Goal: Transaction & Acquisition: Purchase product/service

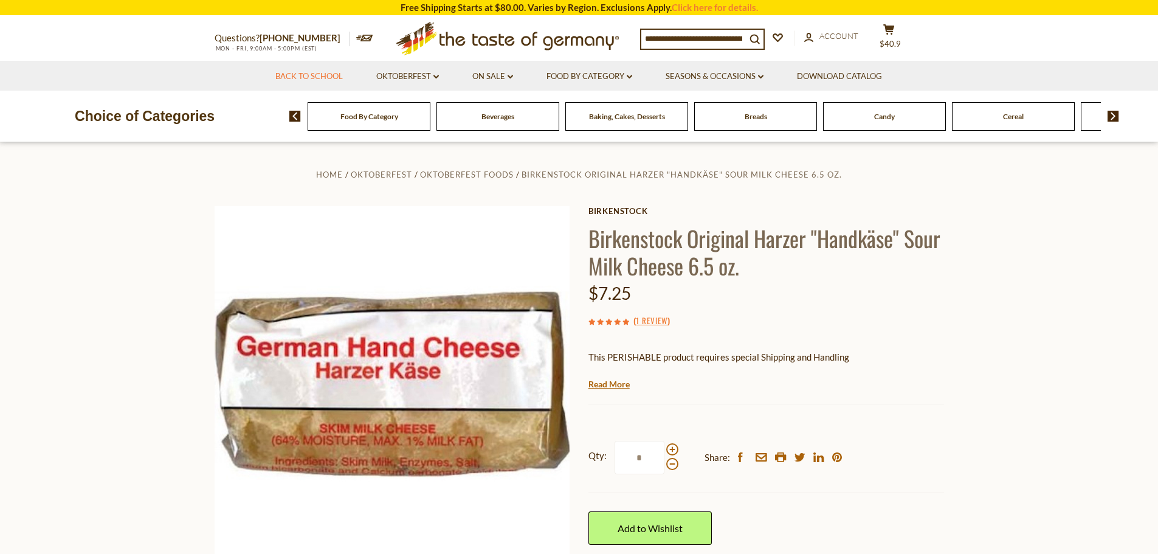
click at [320, 75] on link "Back to School" at bounding box center [308, 76] width 67 height 13
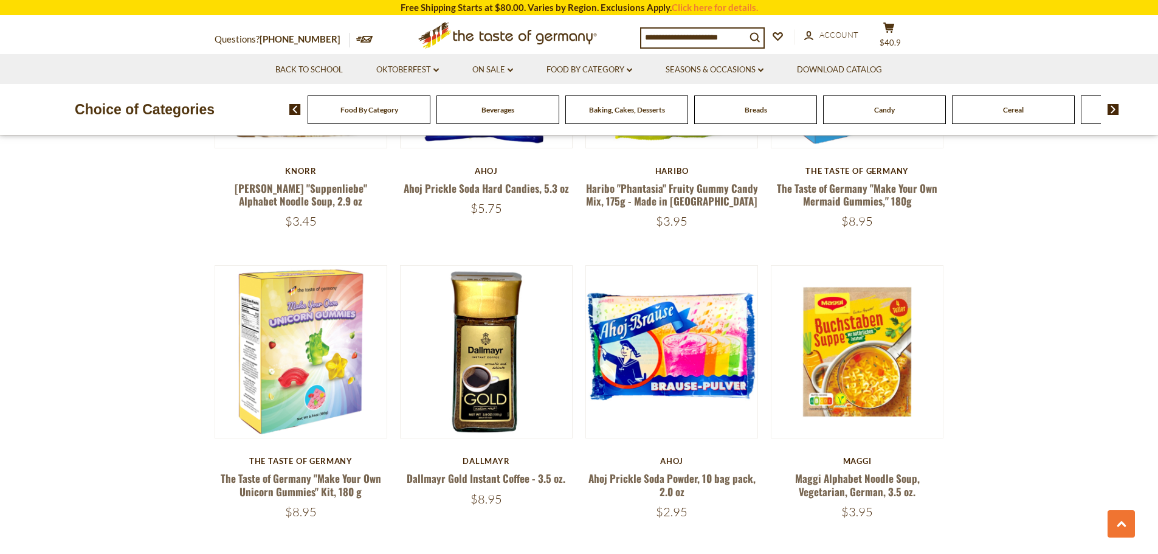
scroll to position [1153, 0]
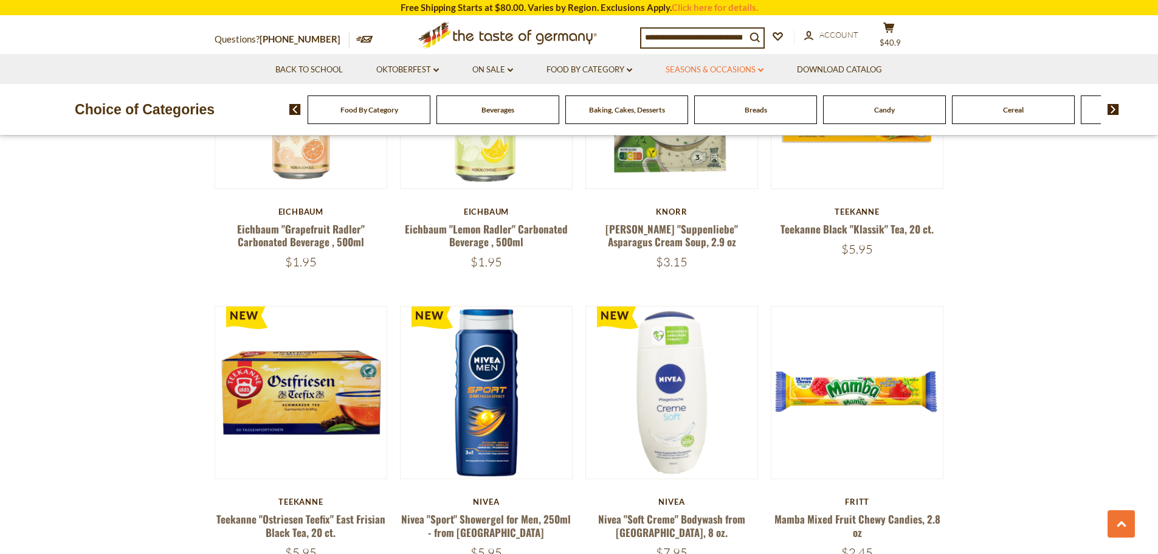
click at [724, 66] on link "Seasons & Occasions dropdown_arrow" at bounding box center [714, 69] width 98 height 13
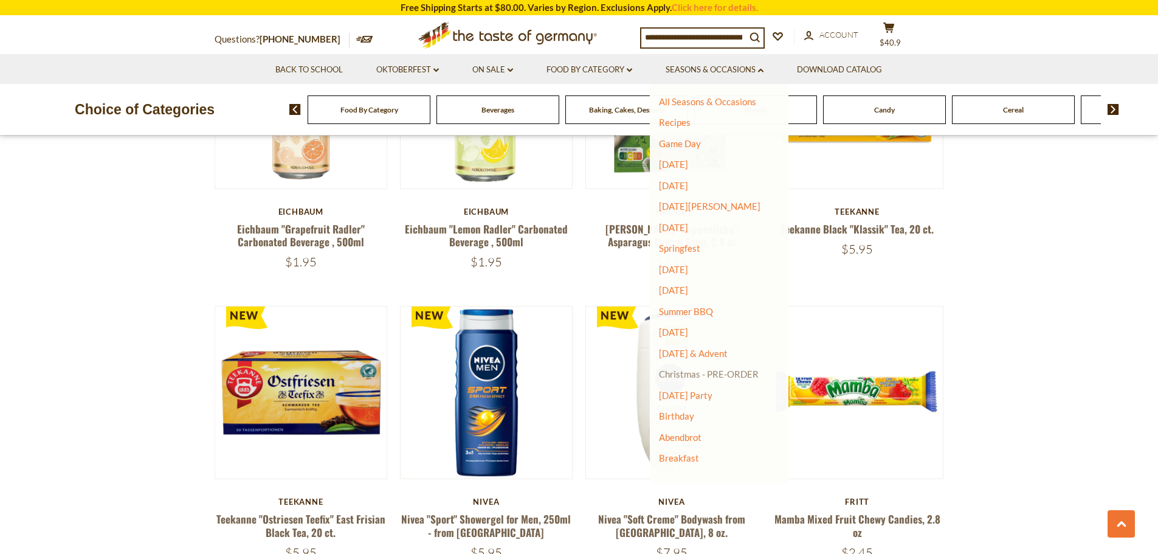
click at [692, 373] on link "Christmas - PRE-ORDER" at bounding box center [709, 373] width 100 height 17
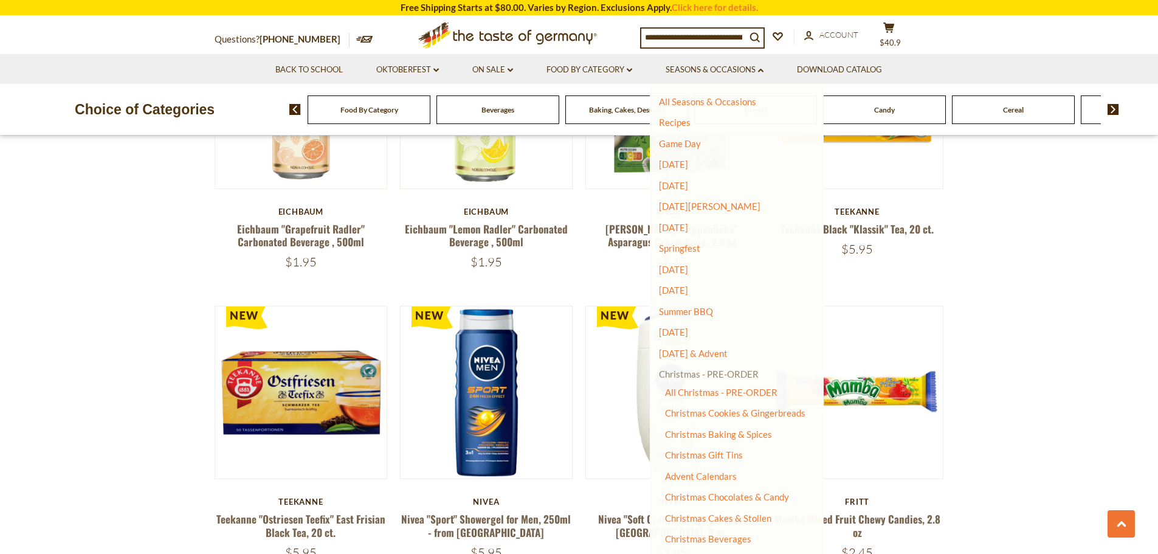
click at [687, 371] on link "Christmas - PRE-ORDER" at bounding box center [709, 373] width 100 height 17
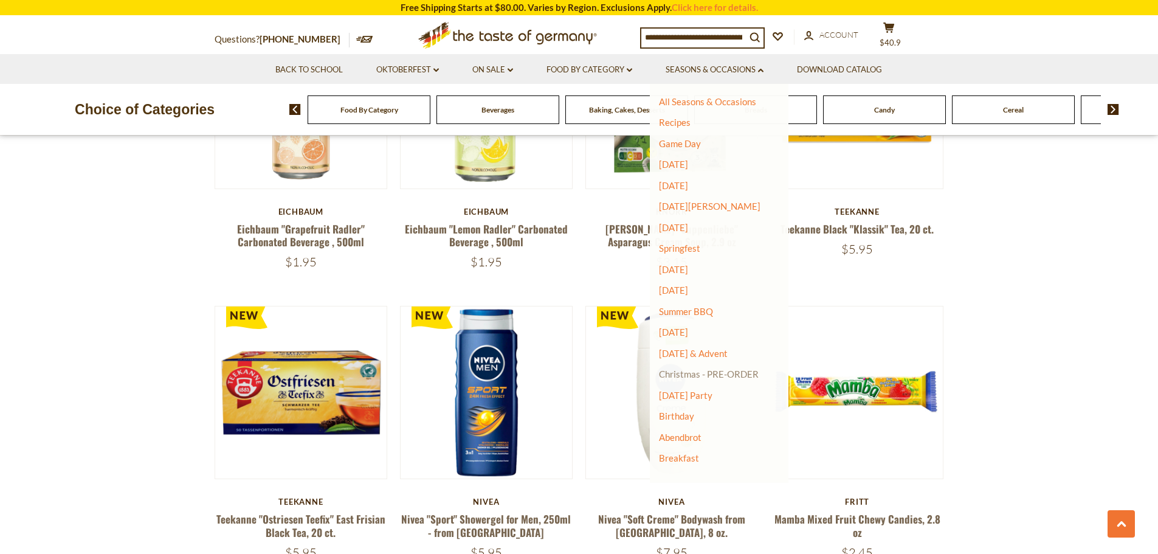
click at [690, 371] on link "Christmas - PRE-ORDER" at bounding box center [709, 373] width 100 height 17
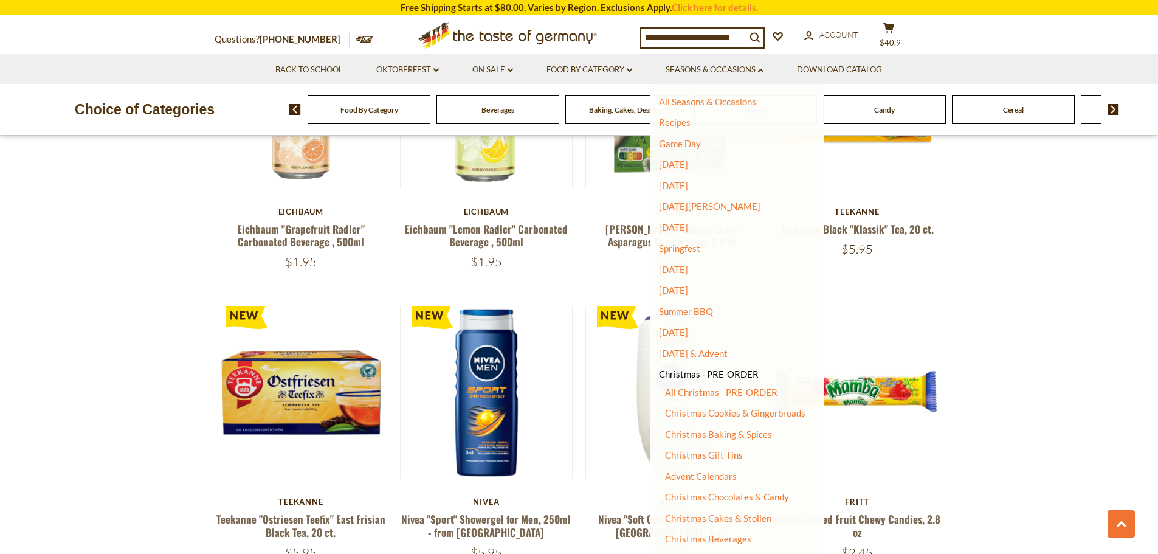
scroll to position [78, 0]
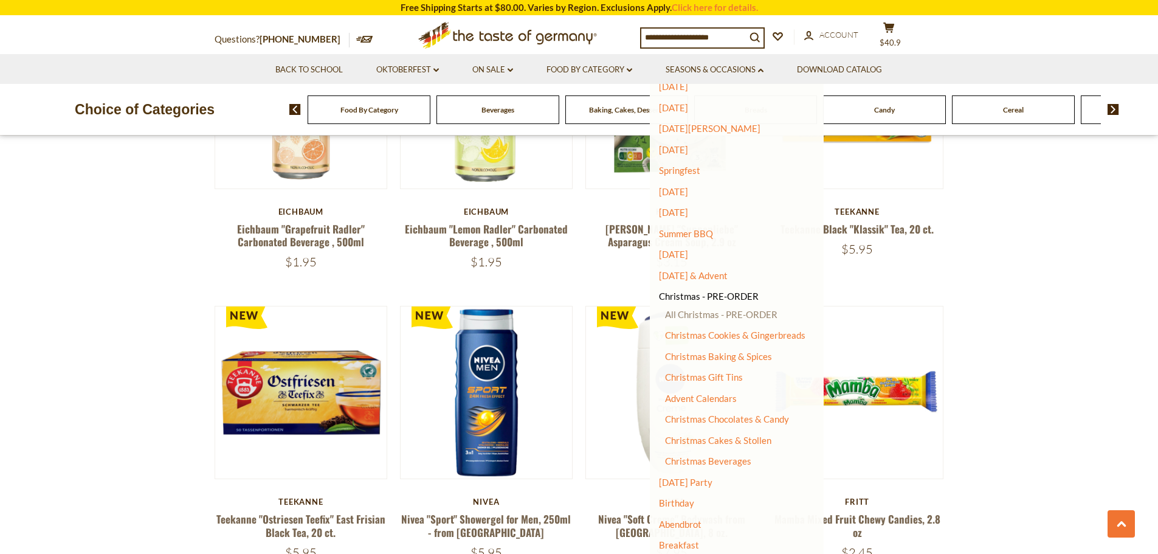
click at [709, 315] on link "All Christmas - PRE-ORDER" at bounding box center [721, 314] width 112 height 11
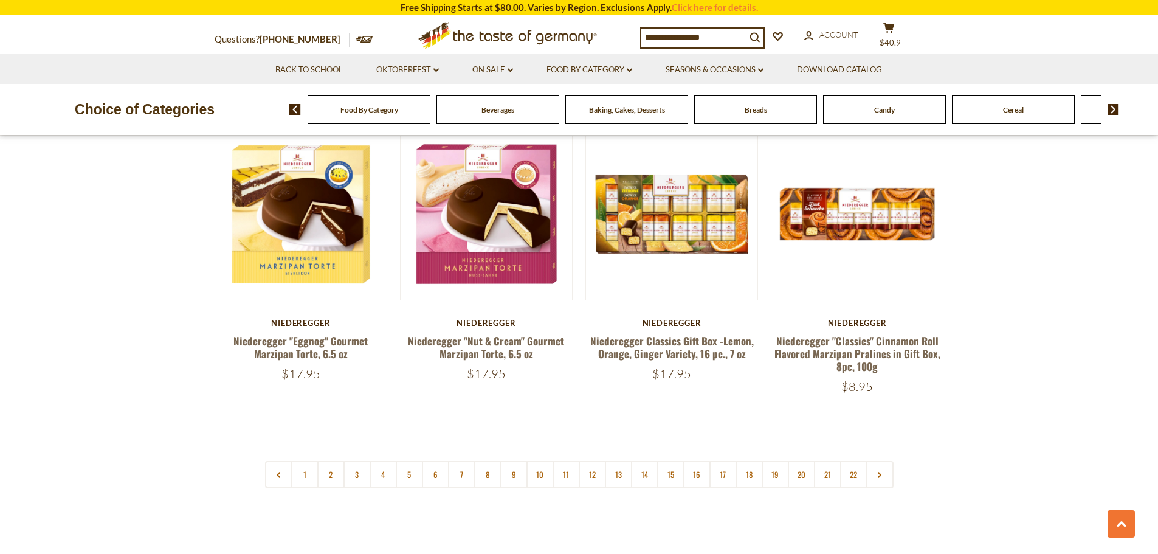
scroll to position [2838, 0]
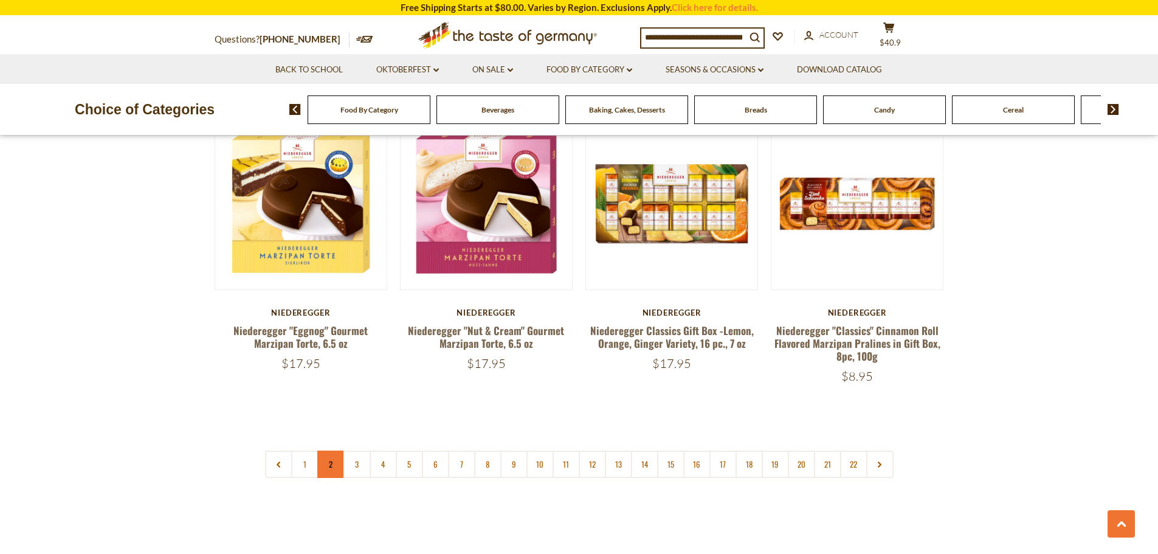
click at [334, 457] on link "2" at bounding box center [330, 463] width 27 height 27
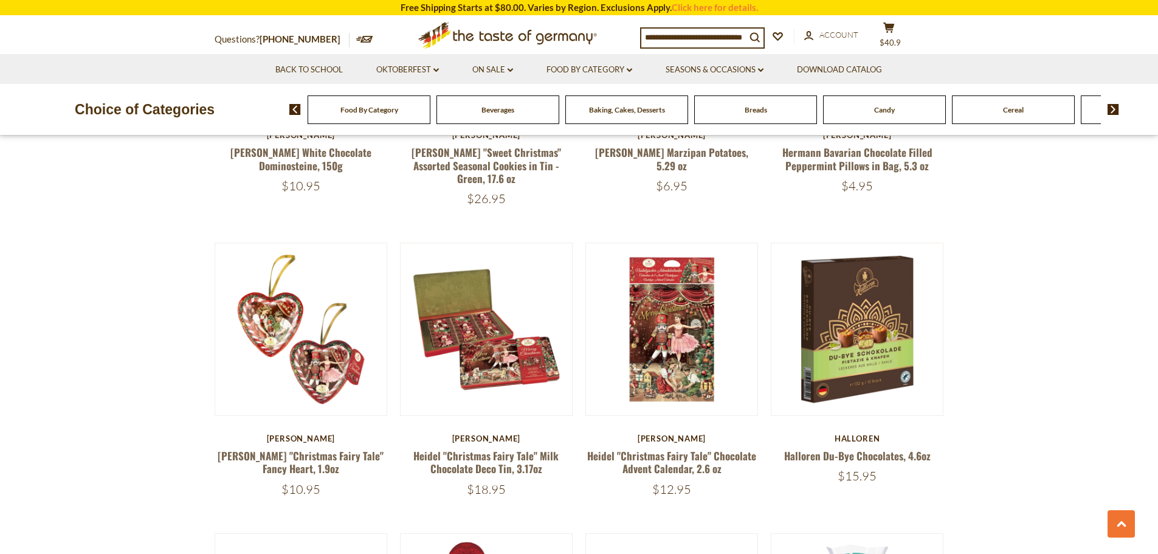
scroll to position [153, 0]
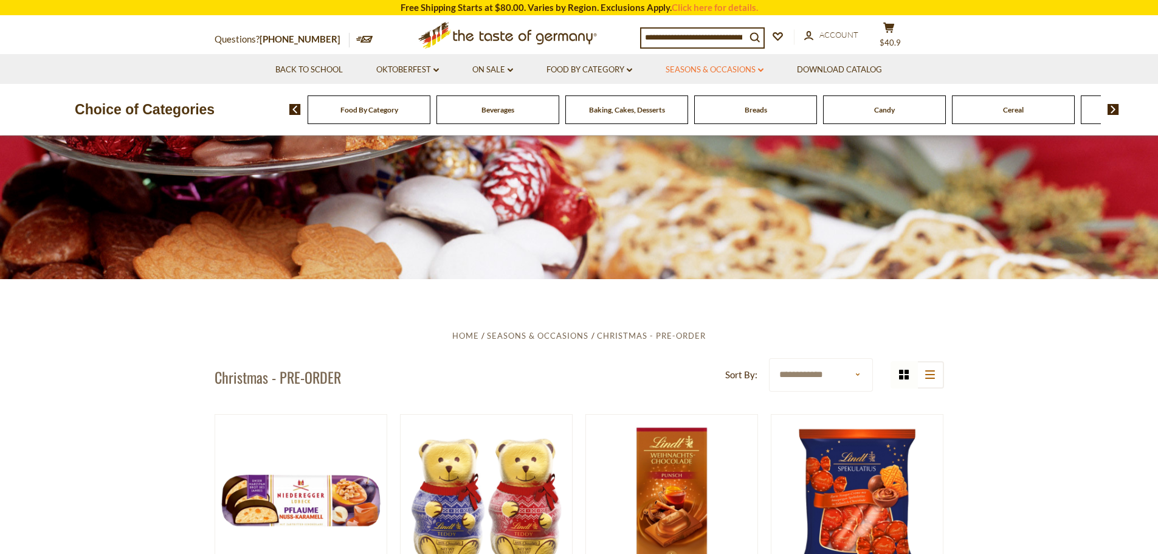
click at [727, 69] on link "Seasons & Occasions dropdown_arrow" at bounding box center [714, 69] width 98 height 13
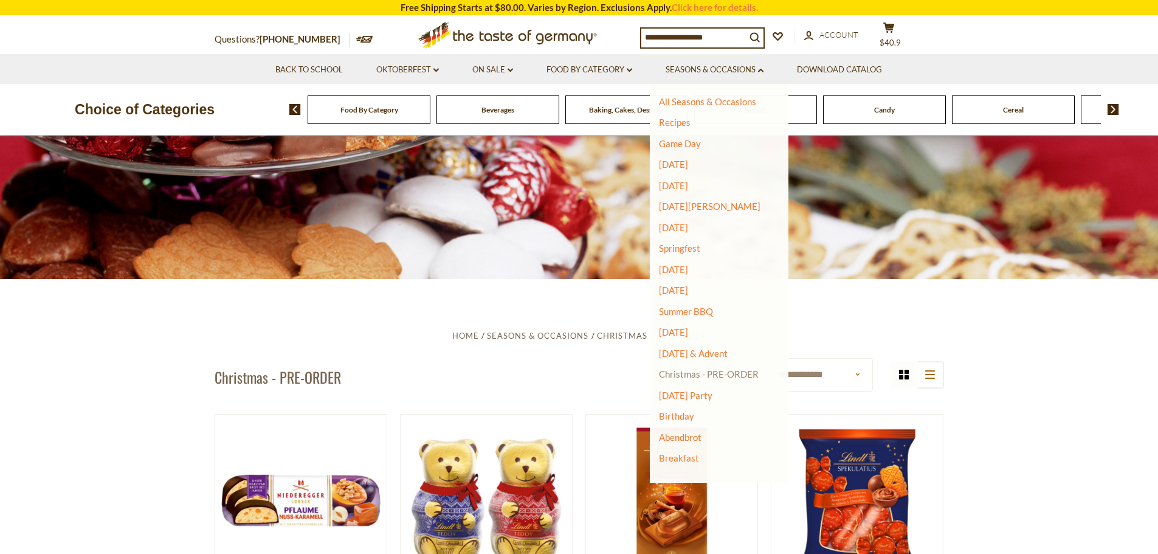
click at [682, 372] on link "Christmas - PRE-ORDER" at bounding box center [709, 373] width 100 height 17
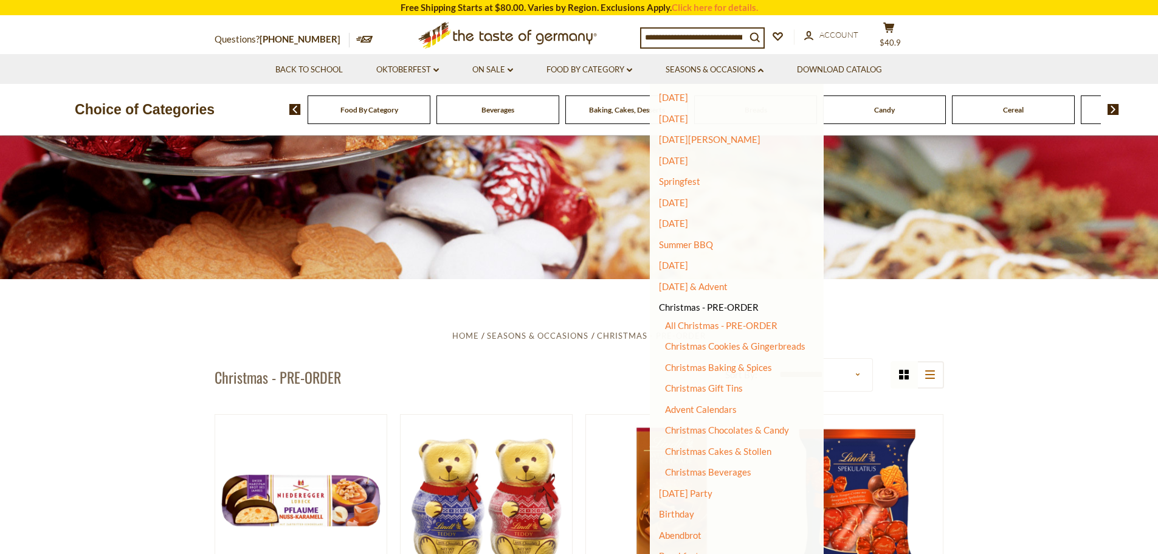
scroll to position [78, 0]
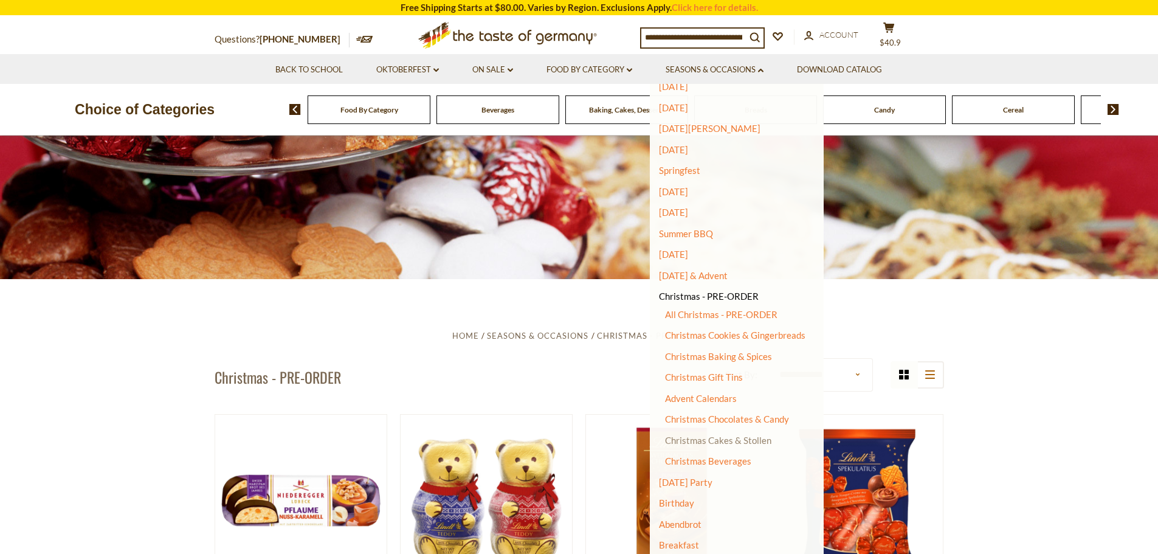
click at [735, 437] on link "Christmas Cakes & Stollen" at bounding box center [718, 440] width 106 height 11
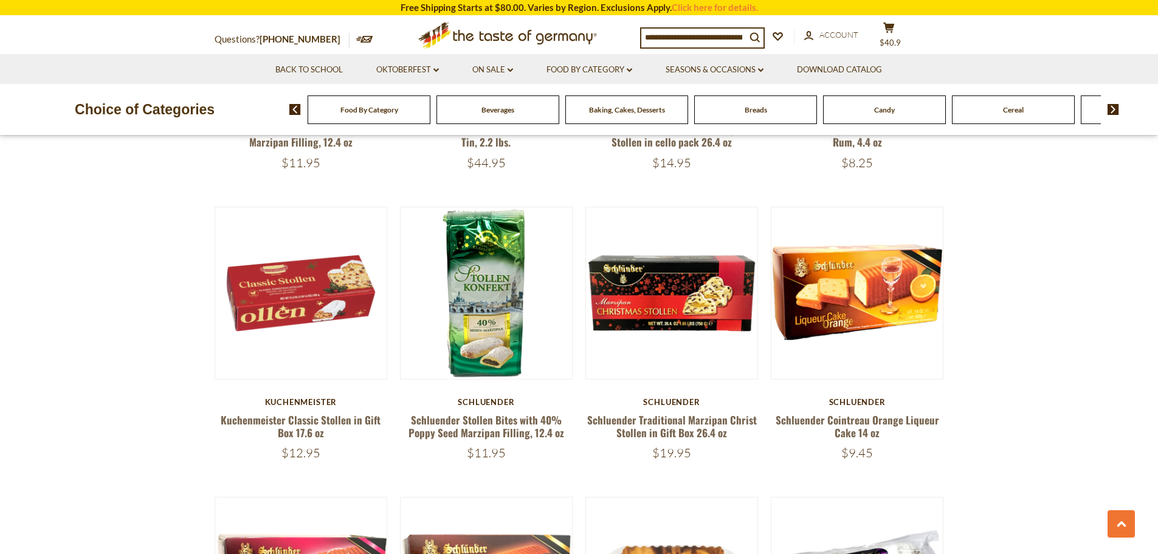
scroll to position [1430, 0]
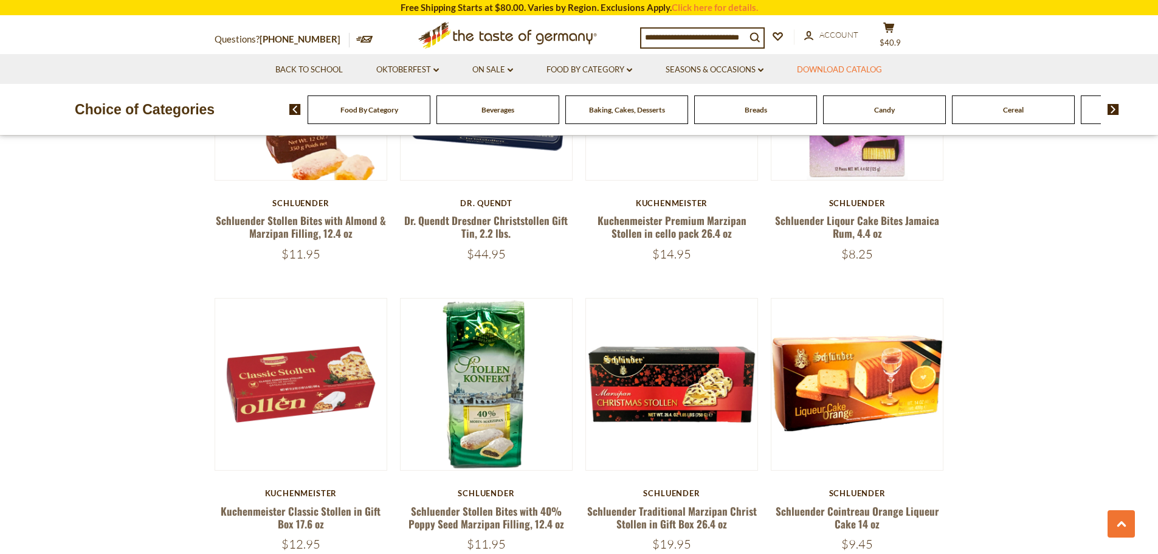
click at [823, 71] on link "Download Catalog" at bounding box center [839, 69] width 85 height 13
click at [685, 42] on input at bounding box center [693, 37] width 105 height 17
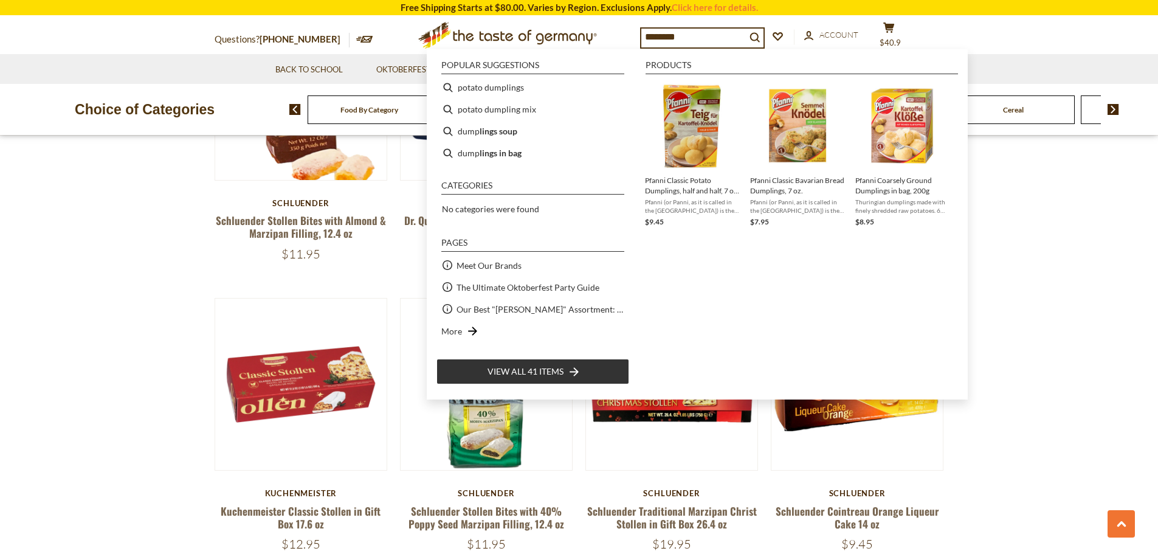
type input "*********"
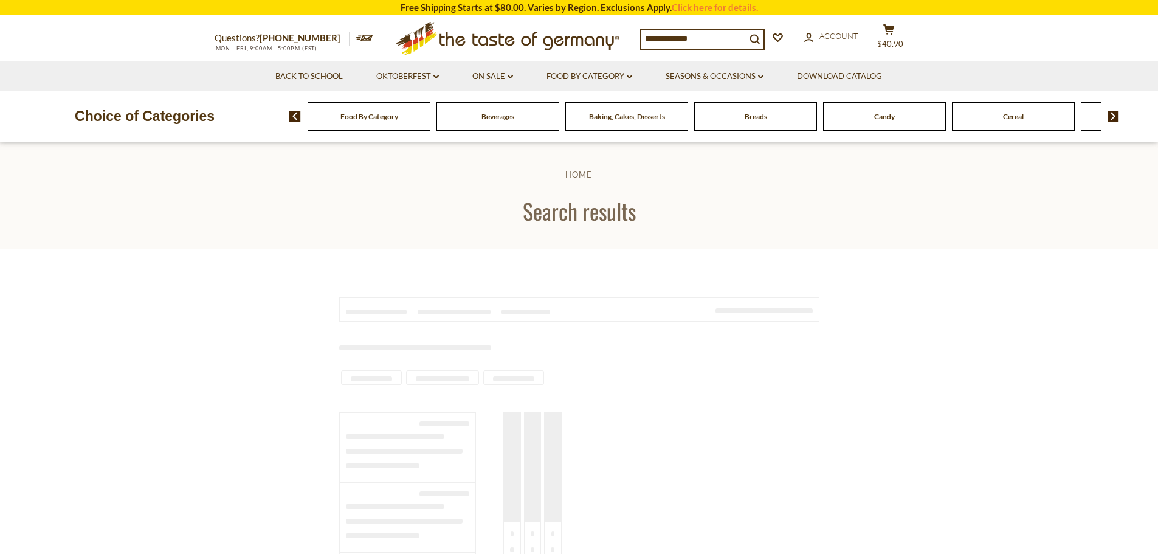
type input "*********"
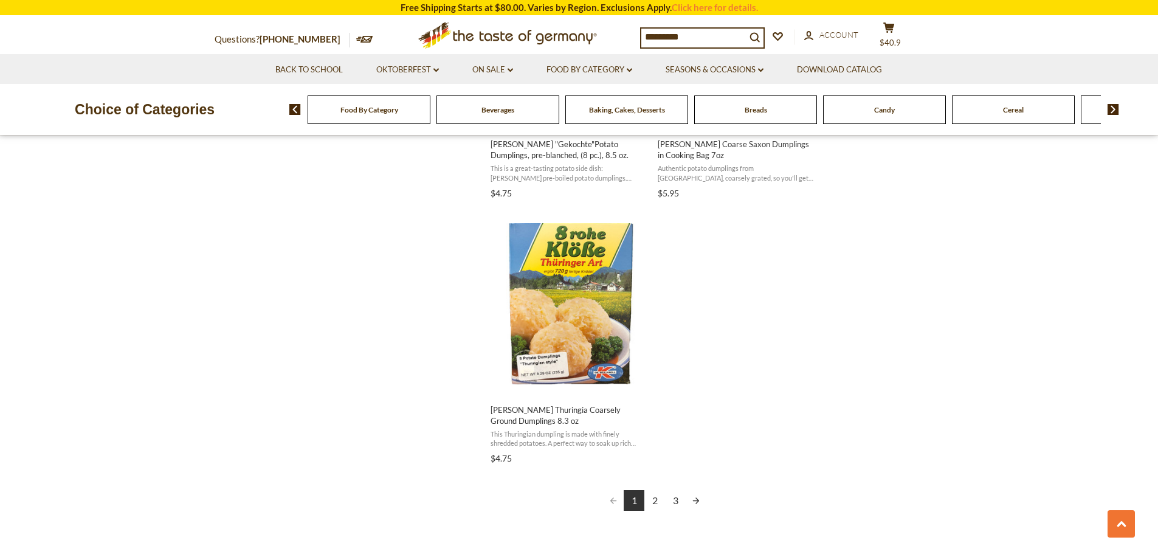
scroll to position [2060, 0]
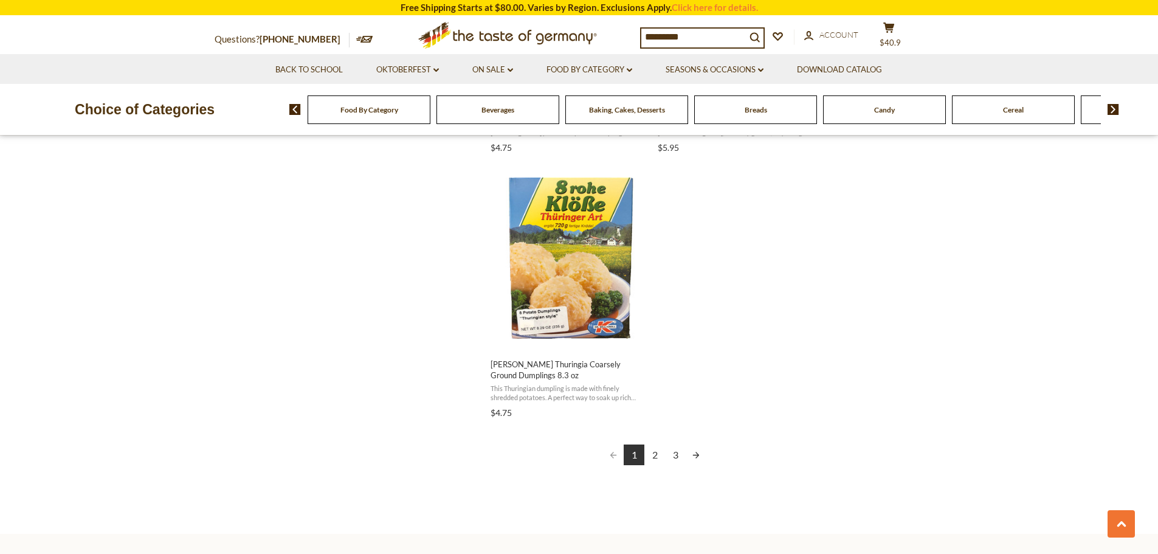
click at [658, 453] on link "2" at bounding box center [654, 454] width 21 height 21
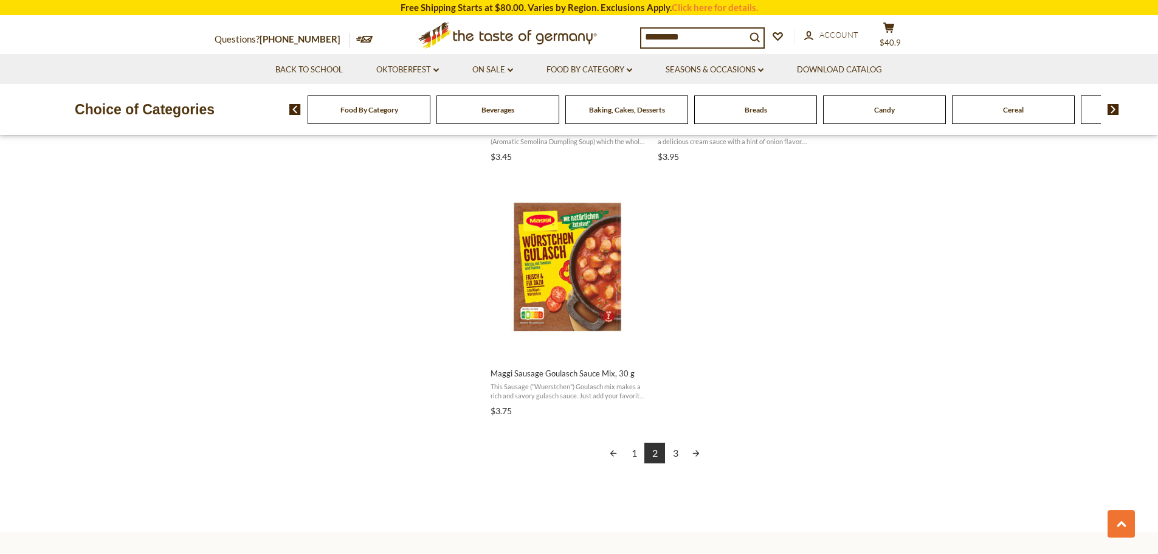
scroll to position [2055, 0]
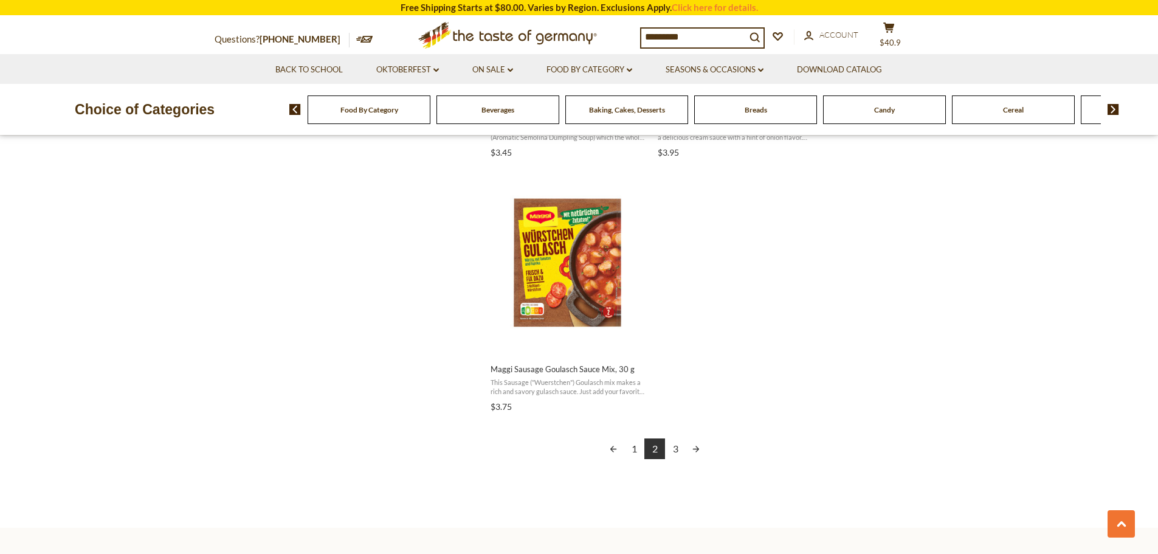
click at [674, 448] on link "3" at bounding box center [675, 448] width 21 height 21
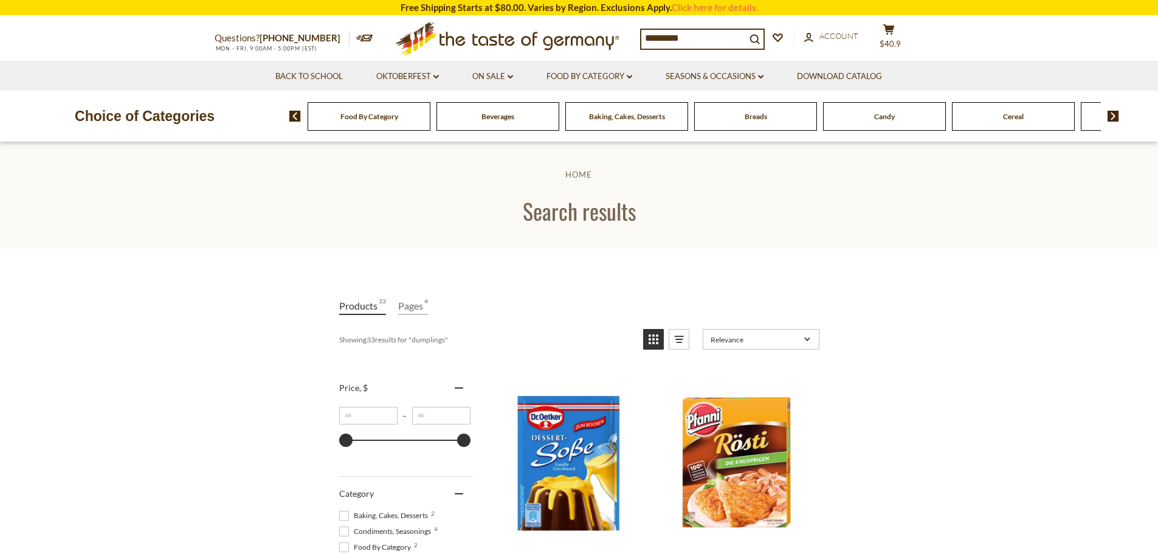
scroll to position [1381, 0]
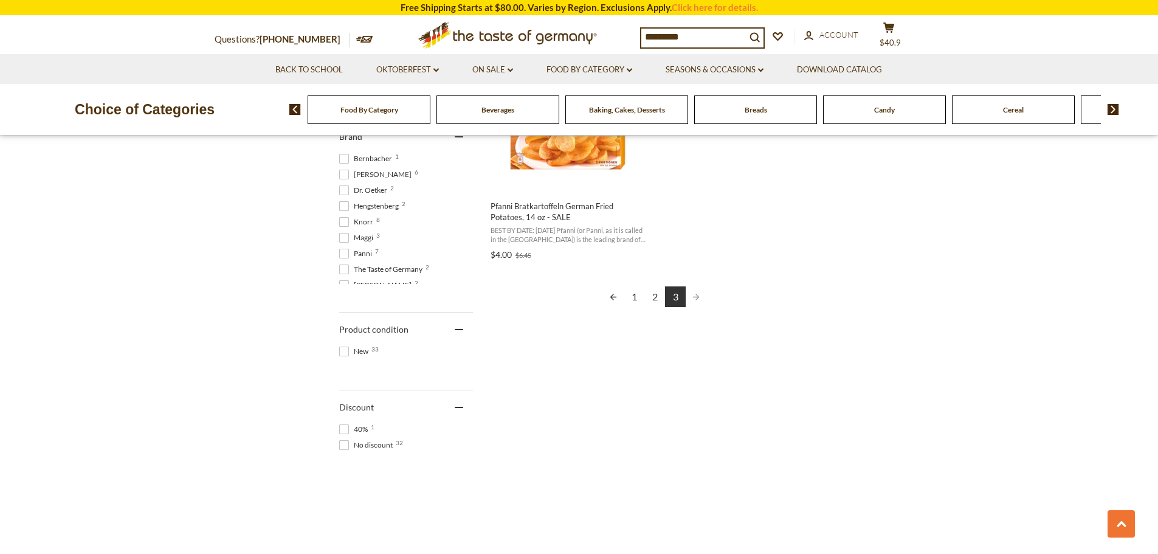
scroll to position [643, 0]
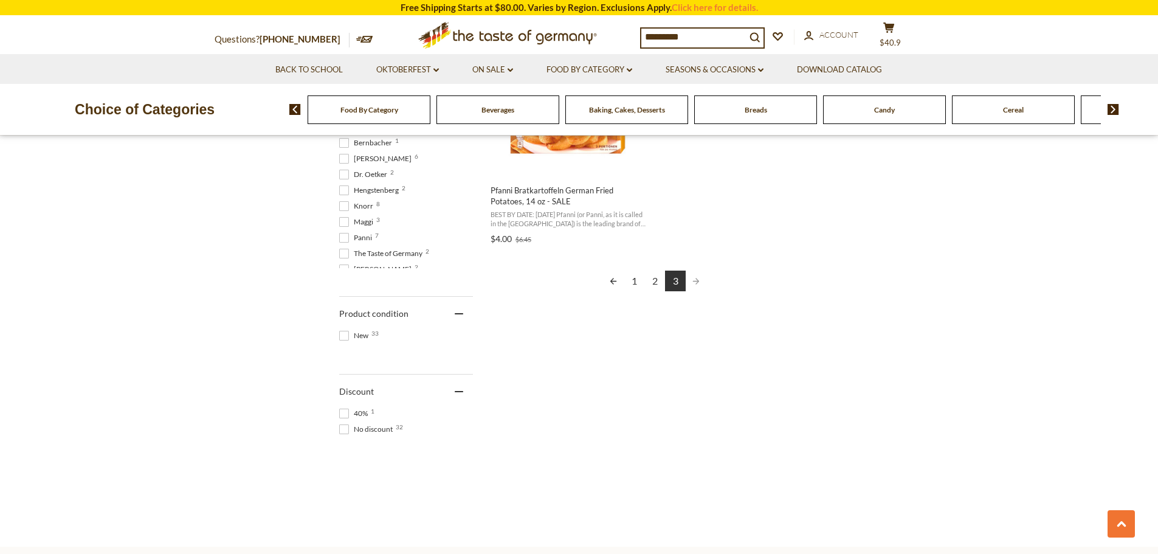
click at [627, 280] on link "1" at bounding box center [634, 280] width 21 height 21
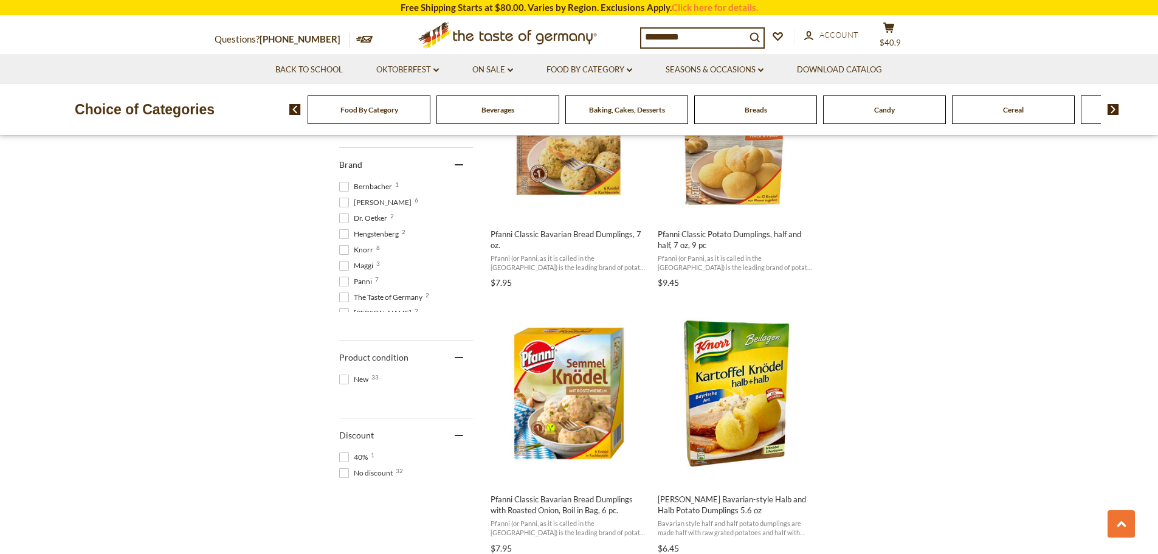
scroll to position [580, 0]
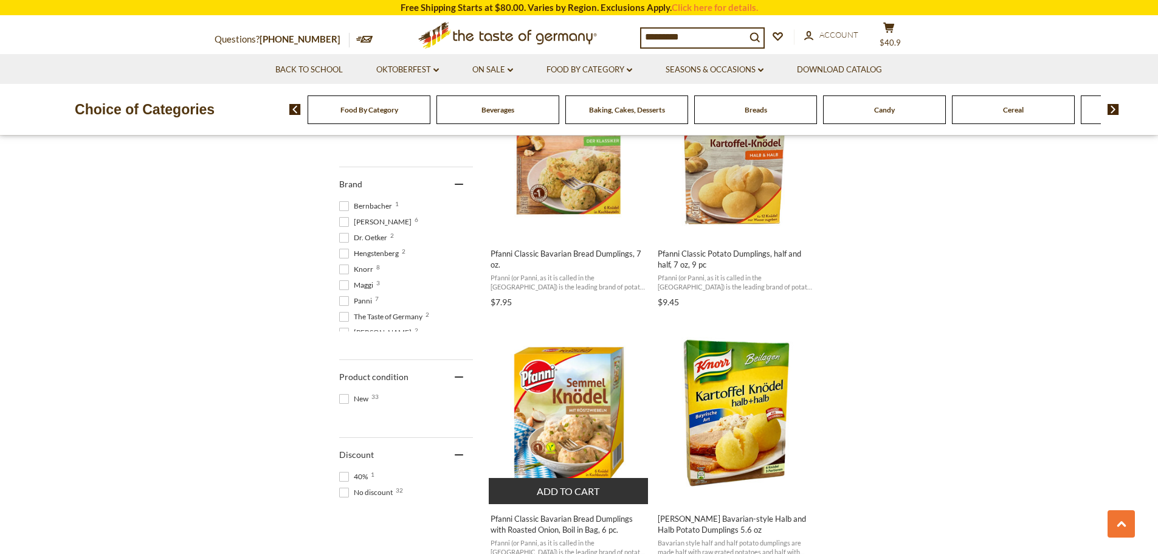
click at [572, 410] on img "Pfanni Classic Bavarian Bread Dumplings with Roasted Onion, Boil in Bag, 6 pc." at bounding box center [569, 412] width 161 height 161
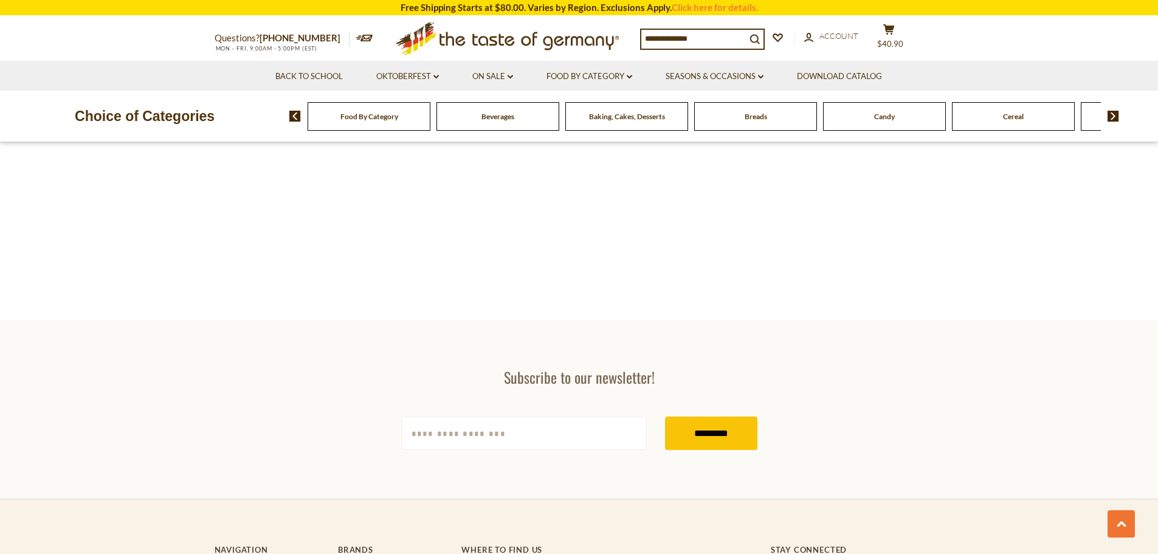
type input "*********"
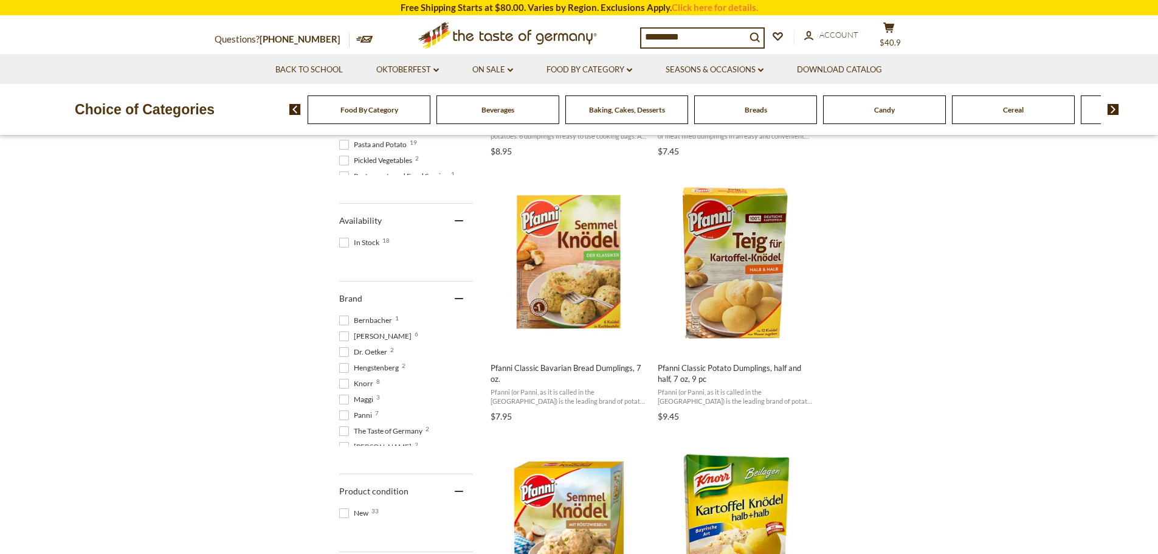
scroll to position [408, 0]
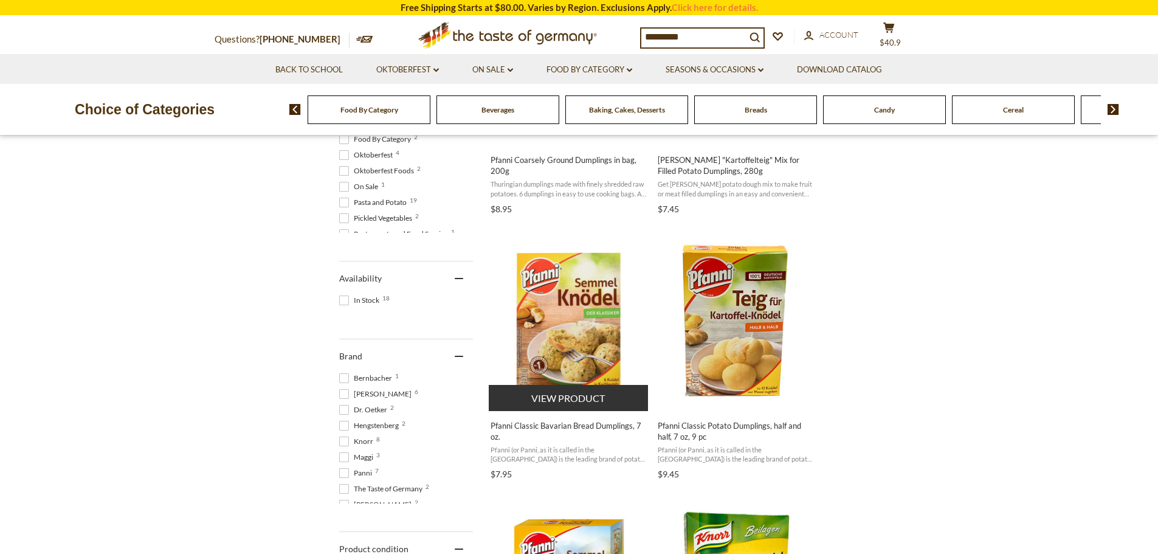
click at [566, 321] on img "Pfanni Classic Bavarian Bread Dumplings, 7 oz." at bounding box center [569, 319] width 161 height 161
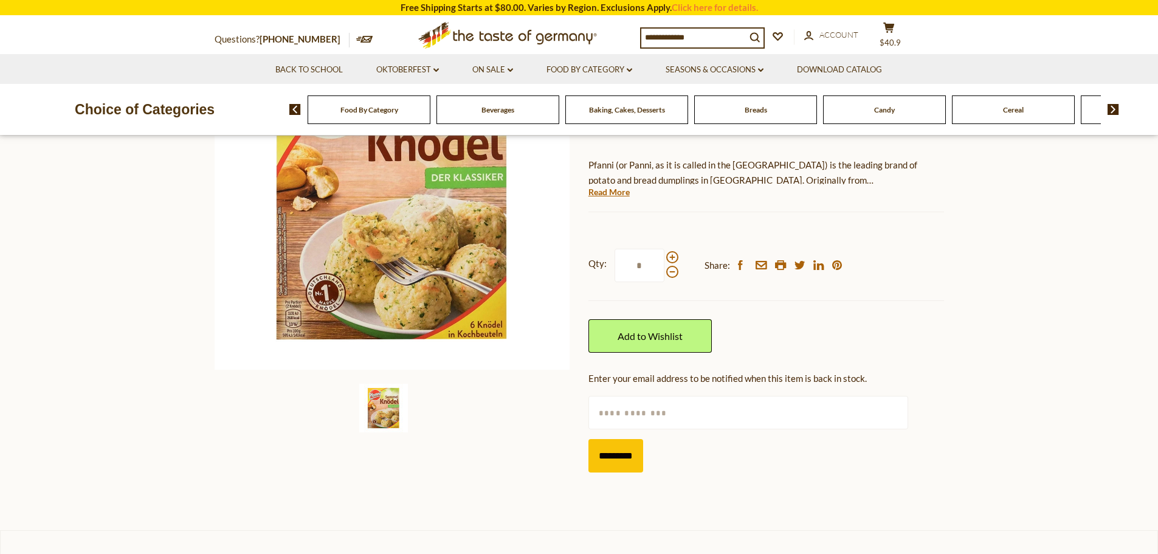
scroll to position [195, 0]
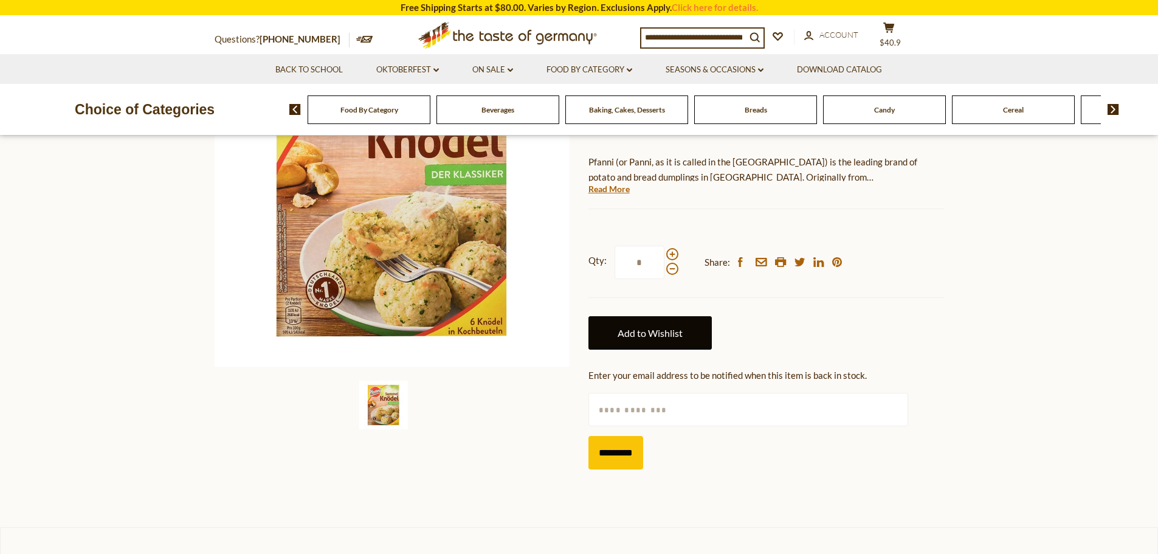
click at [638, 334] on link "Add to Wishlist" at bounding box center [649, 332] width 123 height 33
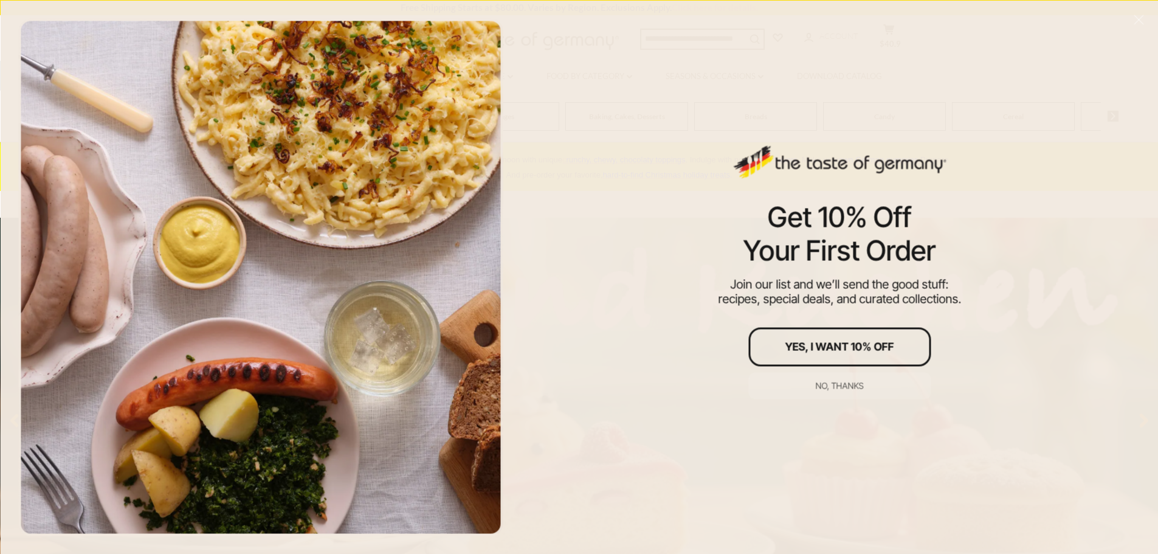
click at [849, 391] on button "No, thanks" at bounding box center [839, 385] width 182 height 27
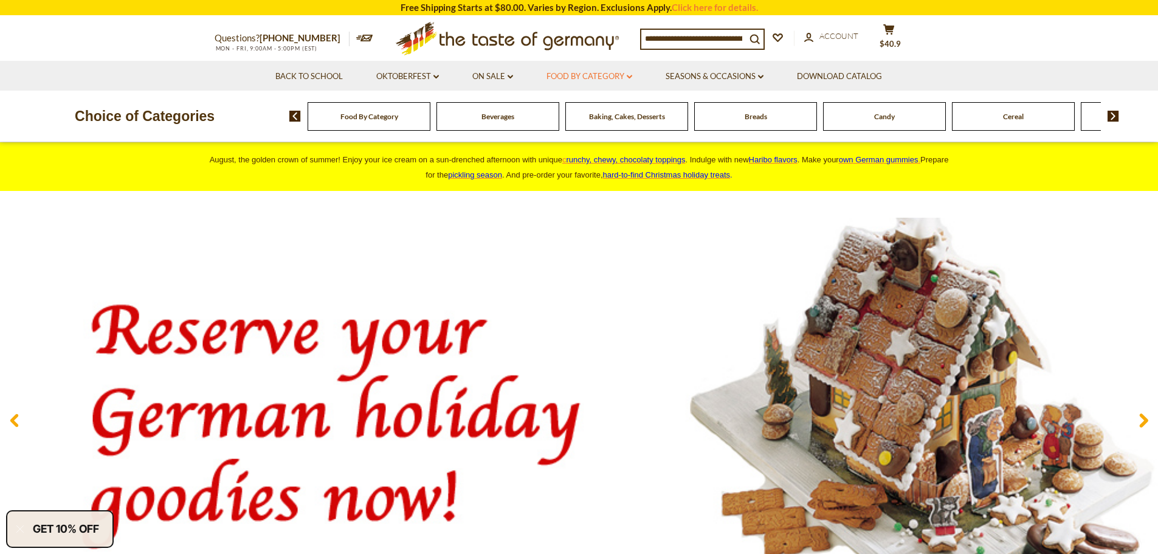
click at [588, 72] on link "Food By Category dropdown_arrow" at bounding box center [589, 76] width 86 height 13
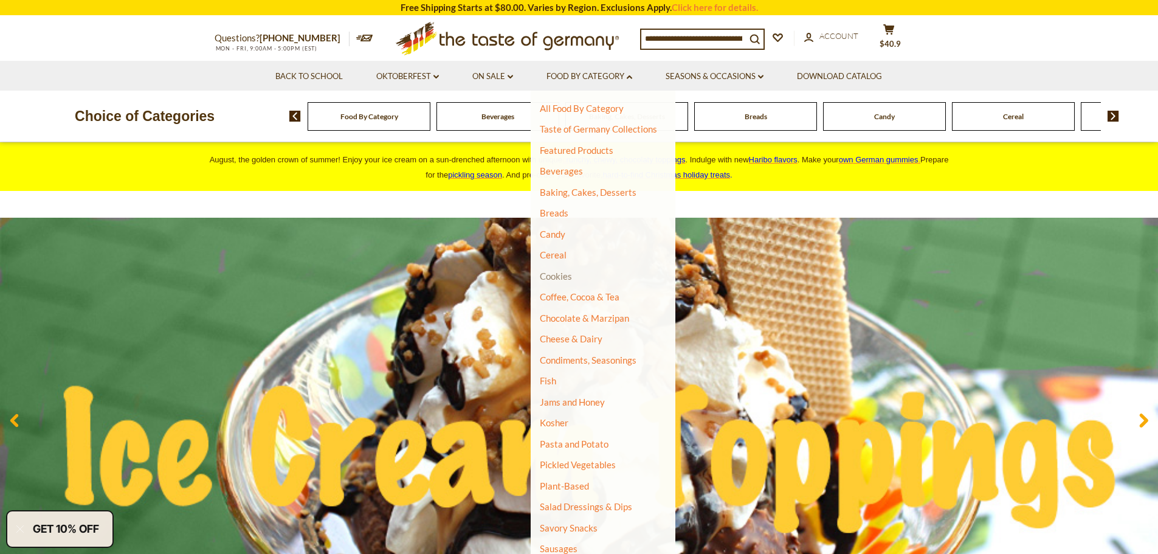
click at [555, 277] on link "Cookies" at bounding box center [556, 275] width 32 height 11
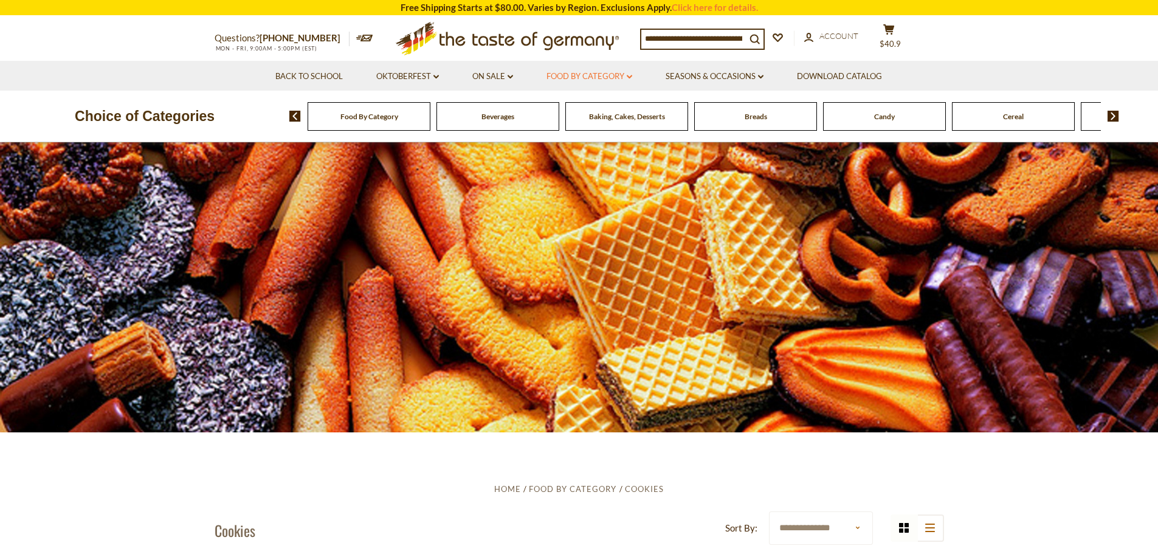
click at [625, 77] on link "Food By Category dropdown_arrow" at bounding box center [589, 76] width 86 height 13
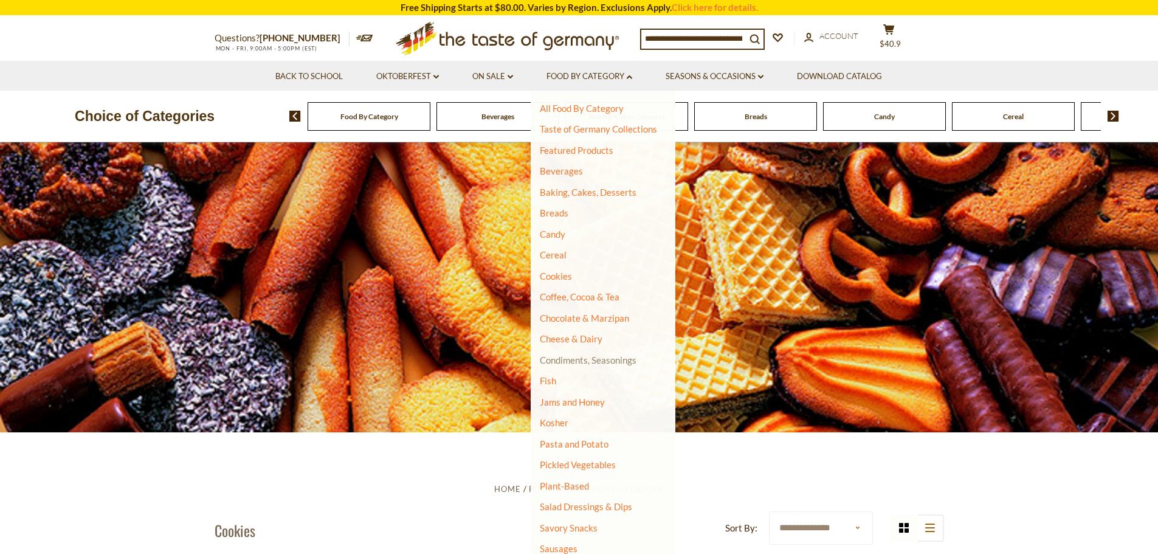
click at [613, 355] on link "Condiments, Seasonings" at bounding box center [588, 359] width 97 height 11
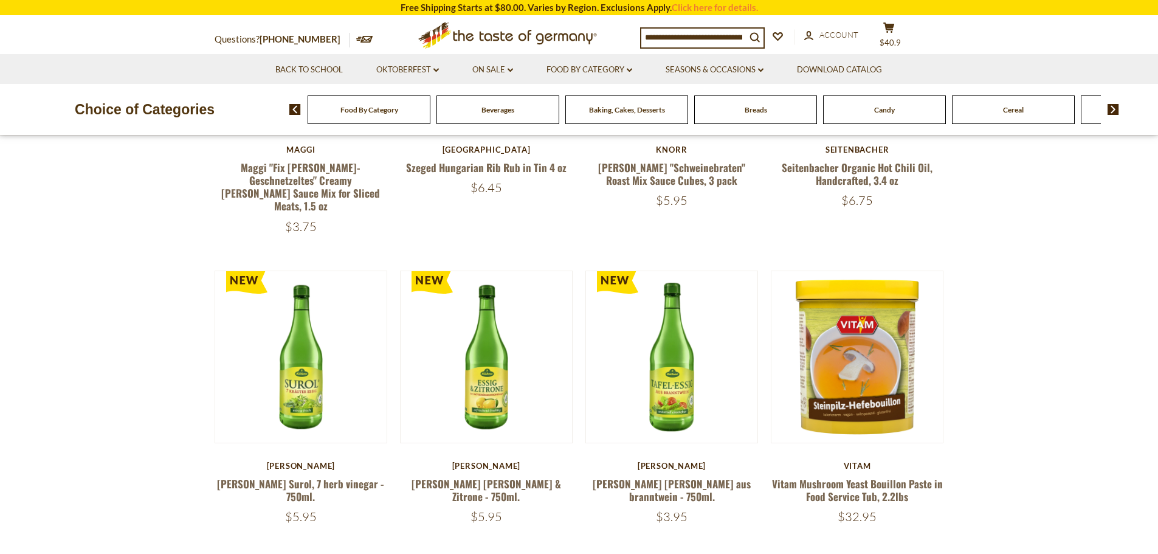
scroll to position [398, 0]
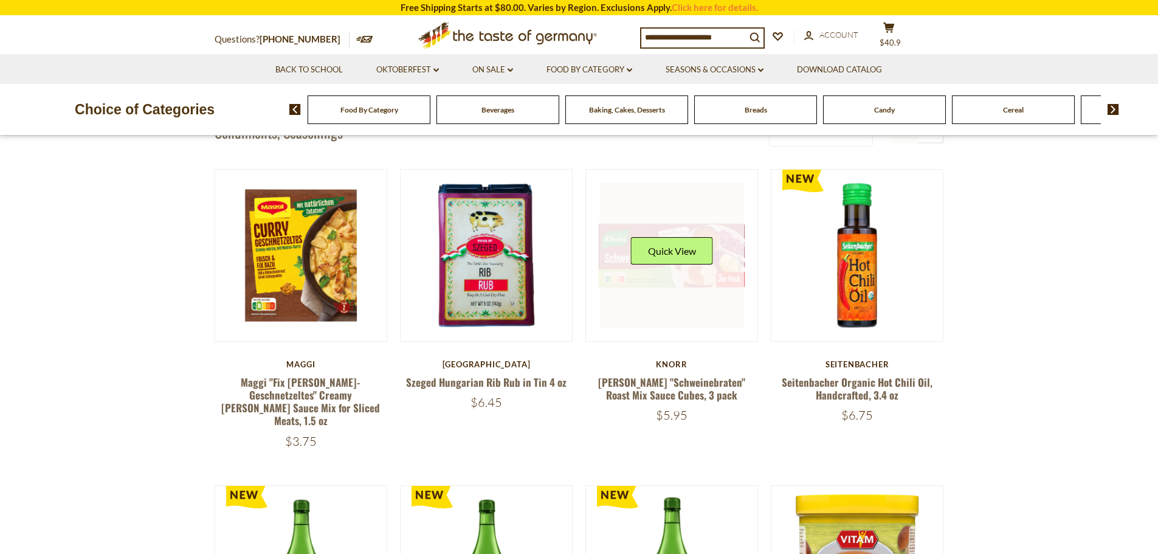
click at [665, 266] on div "Quick View" at bounding box center [672, 255] width 82 height 36
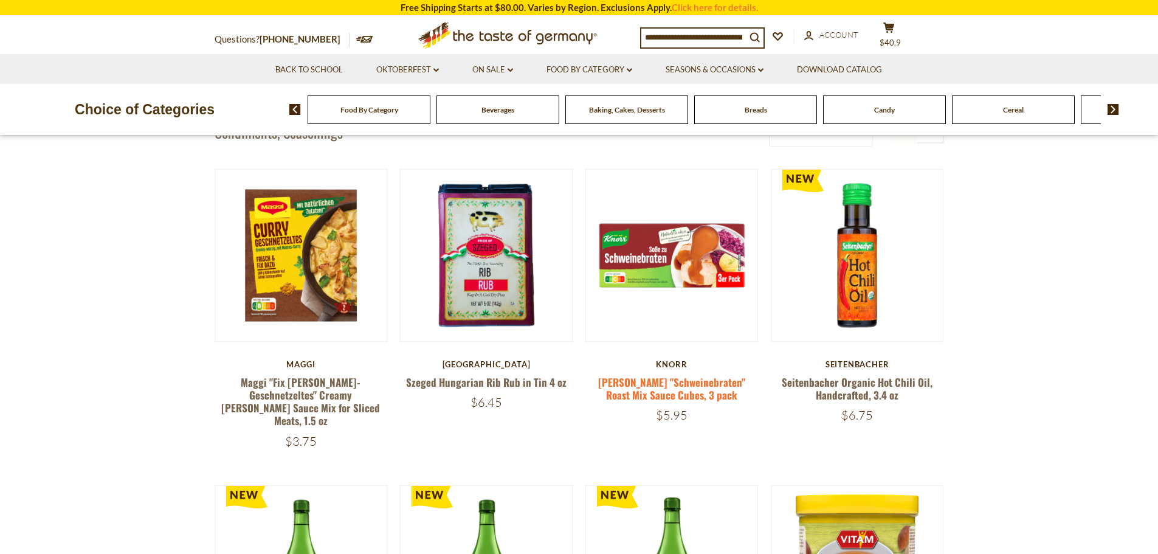
click at [692, 384] on link "Knorr "Schweinebraten" Roast Mix Sauce Cubes, 3 pack" at bounding box center [671, 388] width 147 height 28
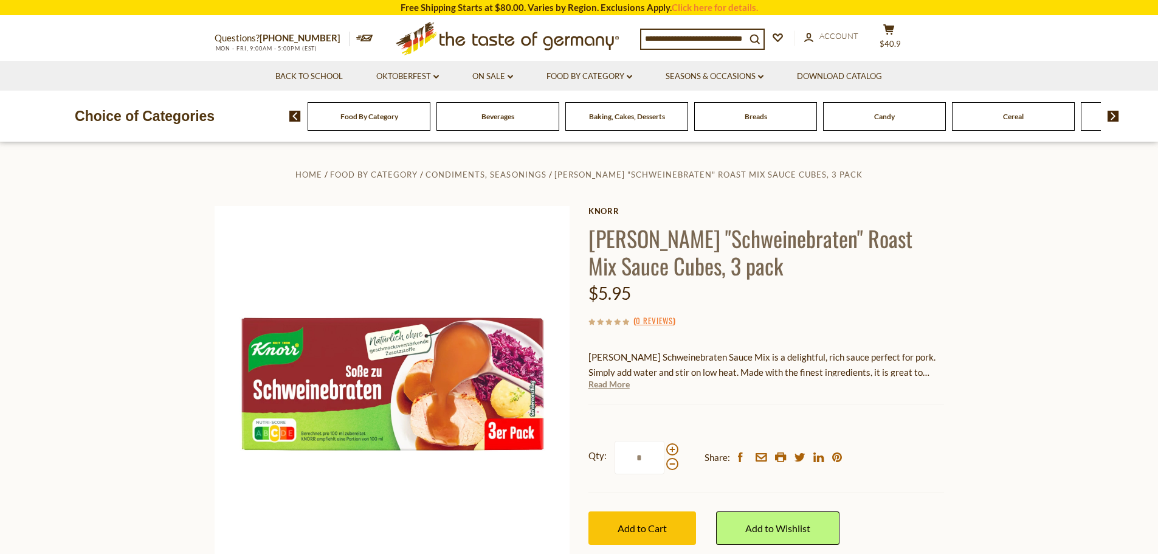
click at [620, 384] on link "Read More" at bounding box center [608, 384] width 41 height 12
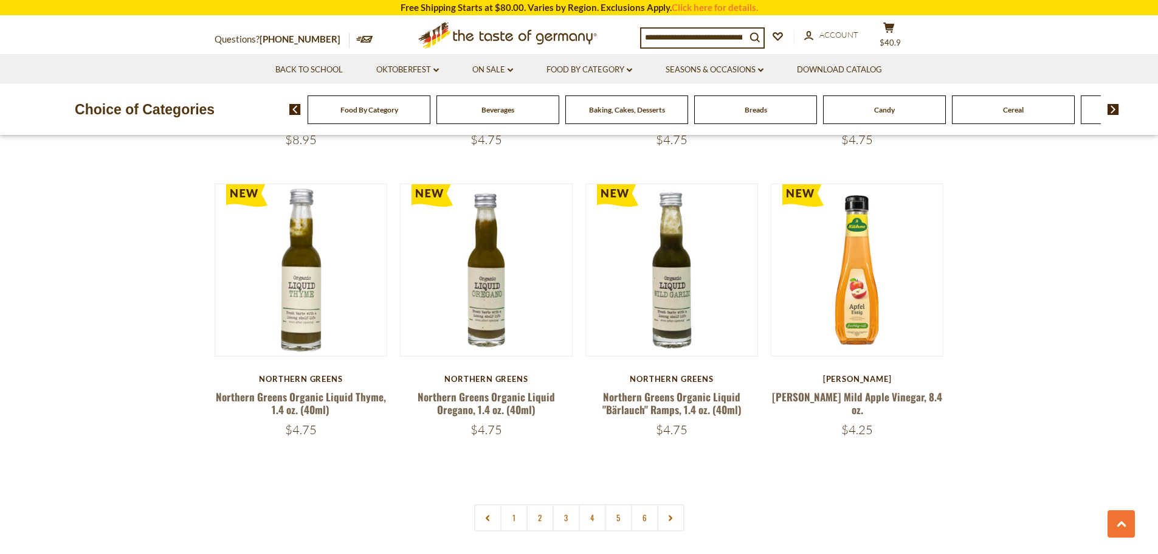
scroll to position [2766, 0]
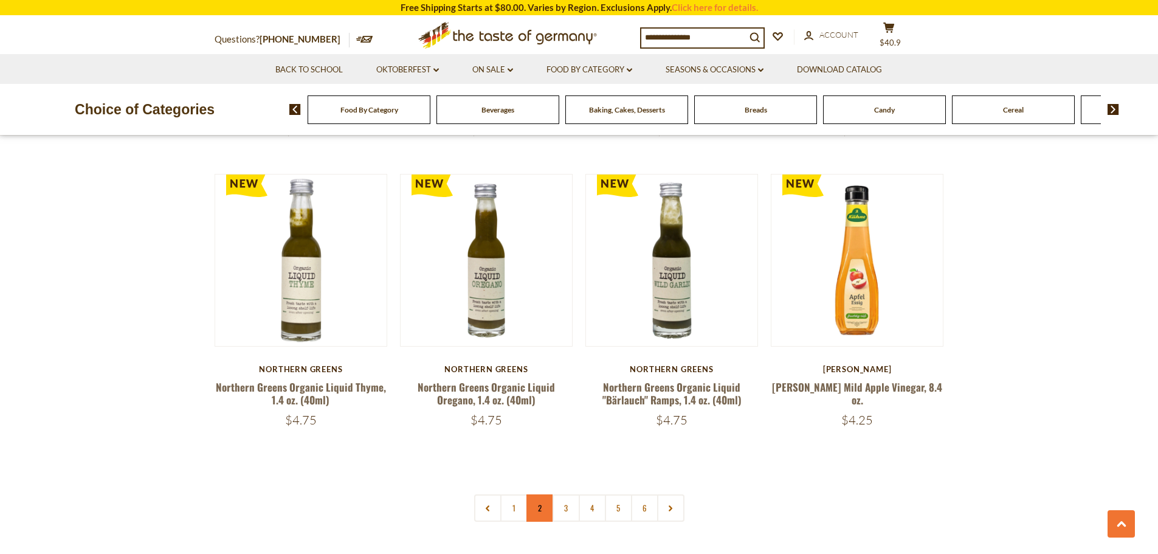
click at [545, 494] on link "2" at bounding box center [539, 507] width 27 height 27
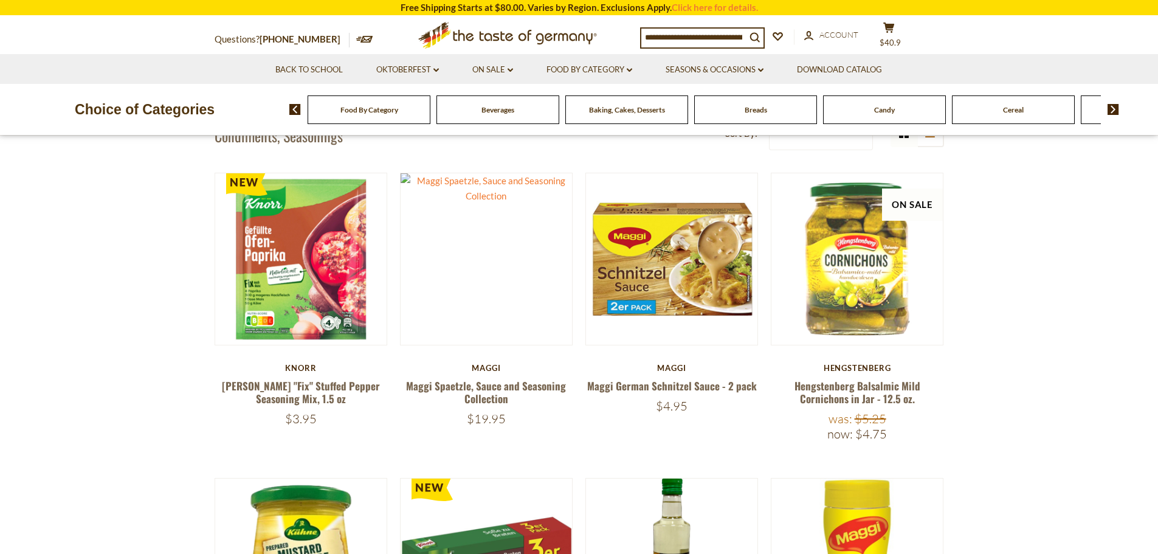
scroll to position [333, 0]
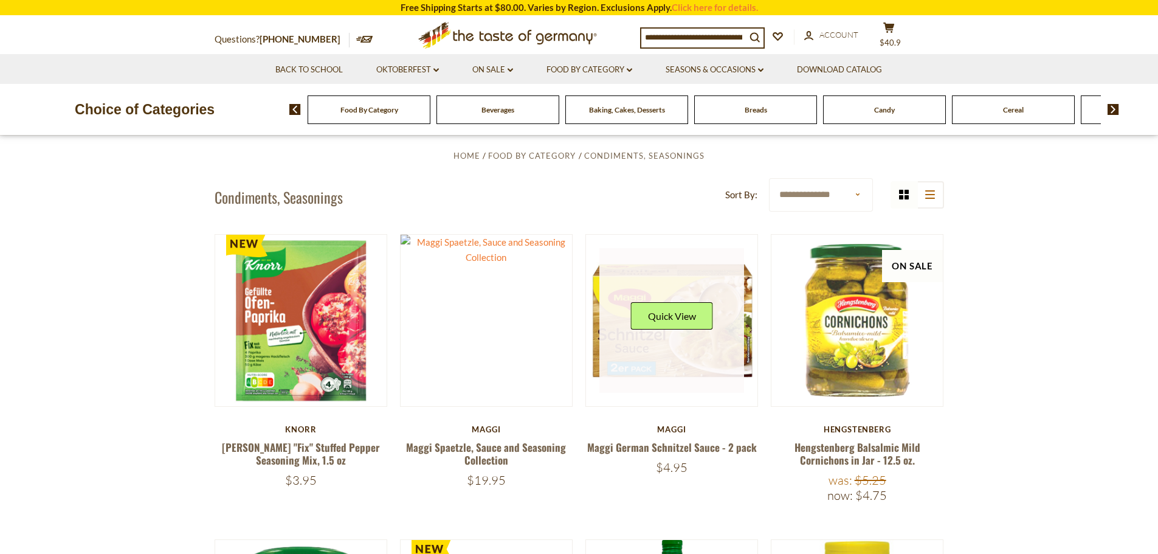
click at [684, 340] on link at bounding box center [671, 320] width 145 height 145
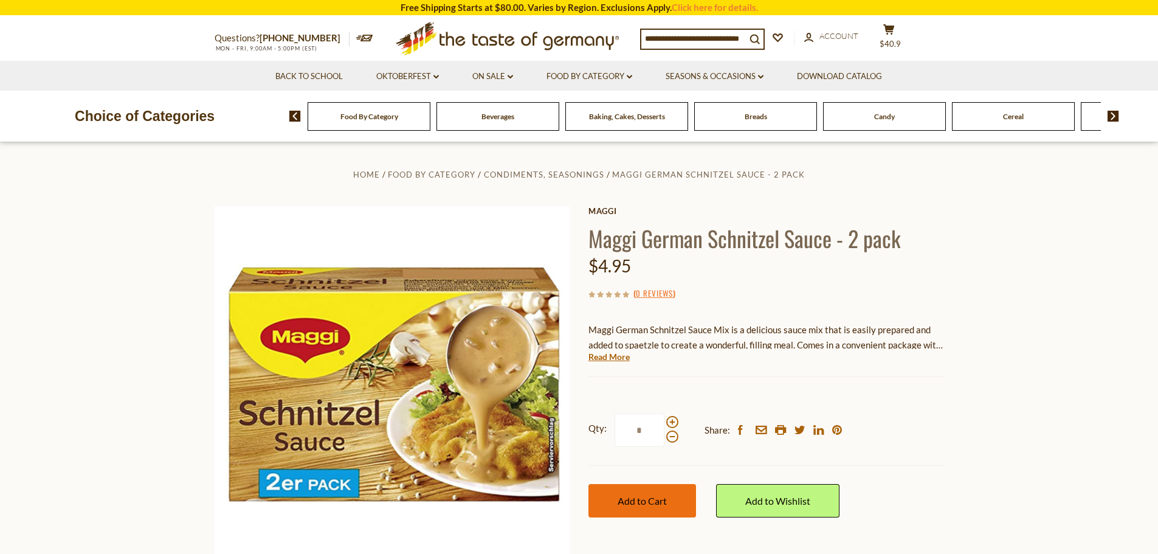
click at [637, 501] on span "Add to Cart" at bounding box center [641, 501] width 49 height 12
